Goal: Find specific page/section: Find specific page/section

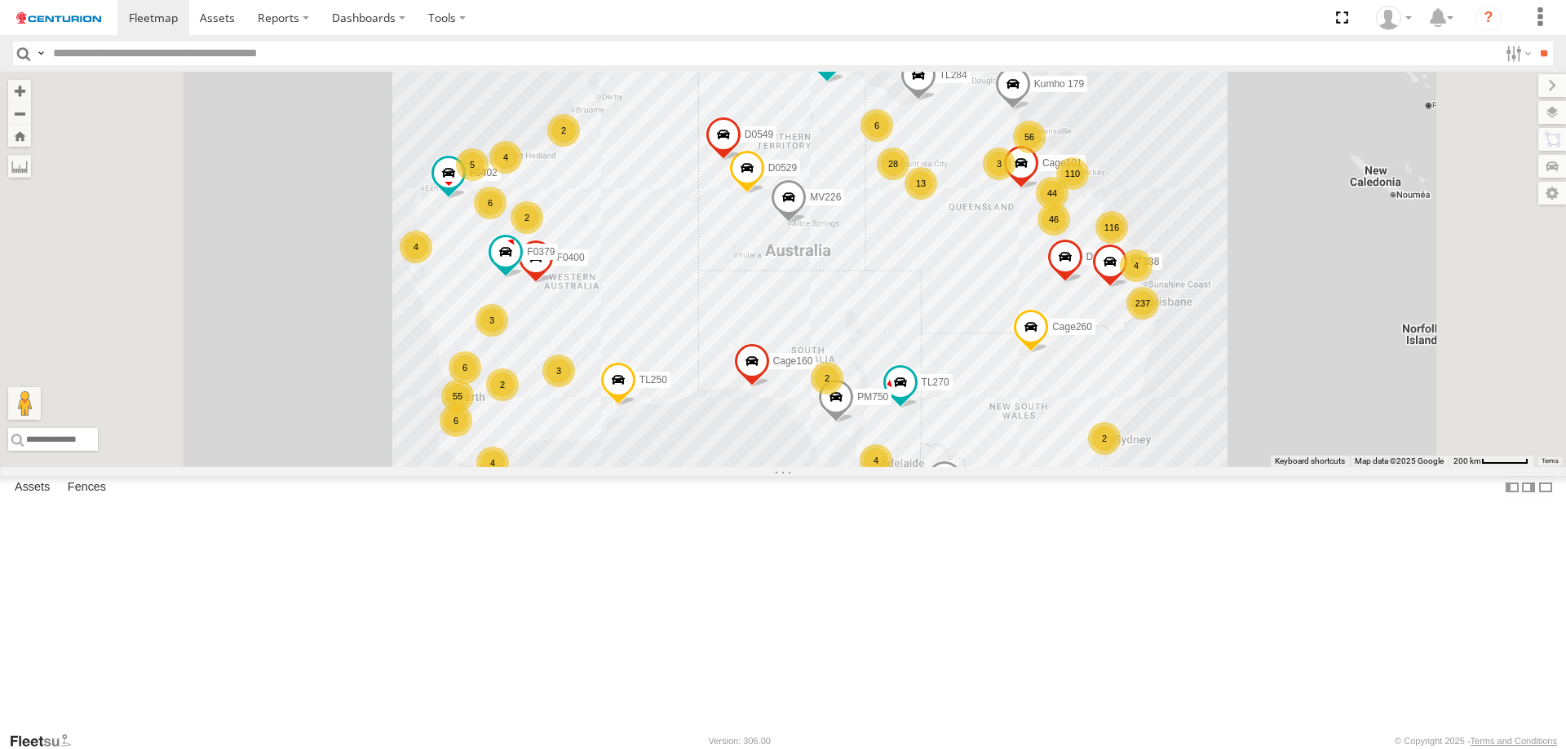
click at [64, 55] on input "text" at bounding box center [771, 54] width 1451 height 24
type input "*****"
click at [1534, 42] on input "**" at bounding box center [1543, 54] width 19 height 24
